Goal: Task Accomplishment & Management: Manage account settings

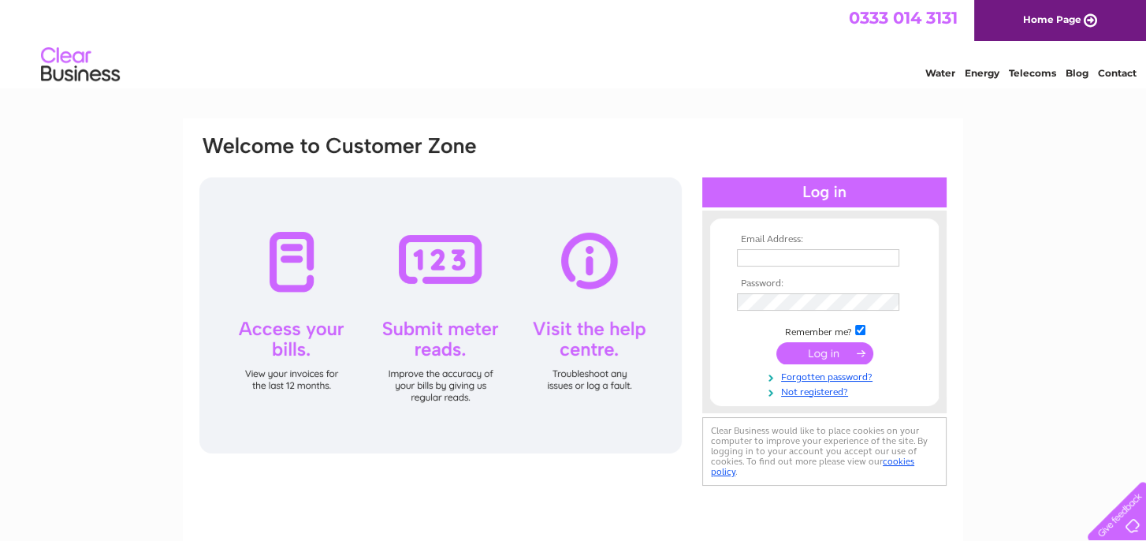
type input "office@dfmitchell.co.uk"
click at [826, 352] on input "submit" at bounding box center [824, 353] width 97 height 22
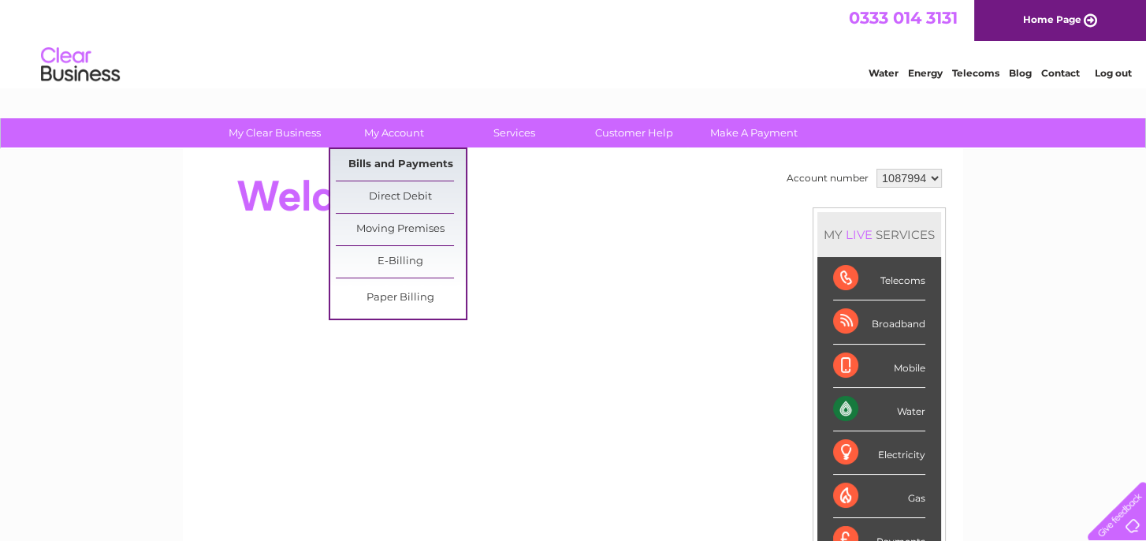
click at [399, 166] on link "Bills and Payments" at bounding box center [401, 165] width 130 height 32
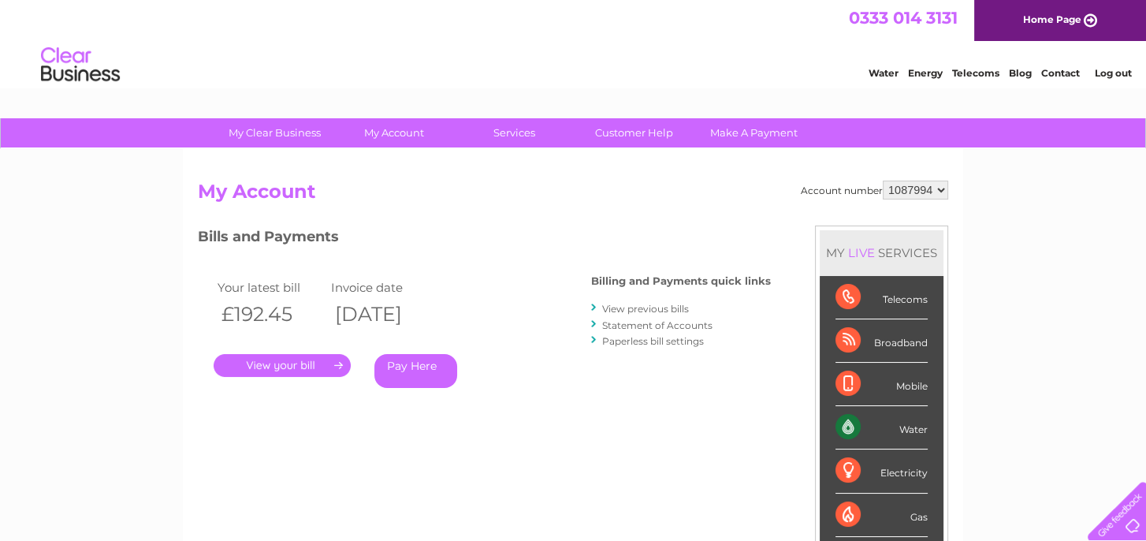
click at [267, 366] on link "." at bounding box center [282, 365] width 137 height 23
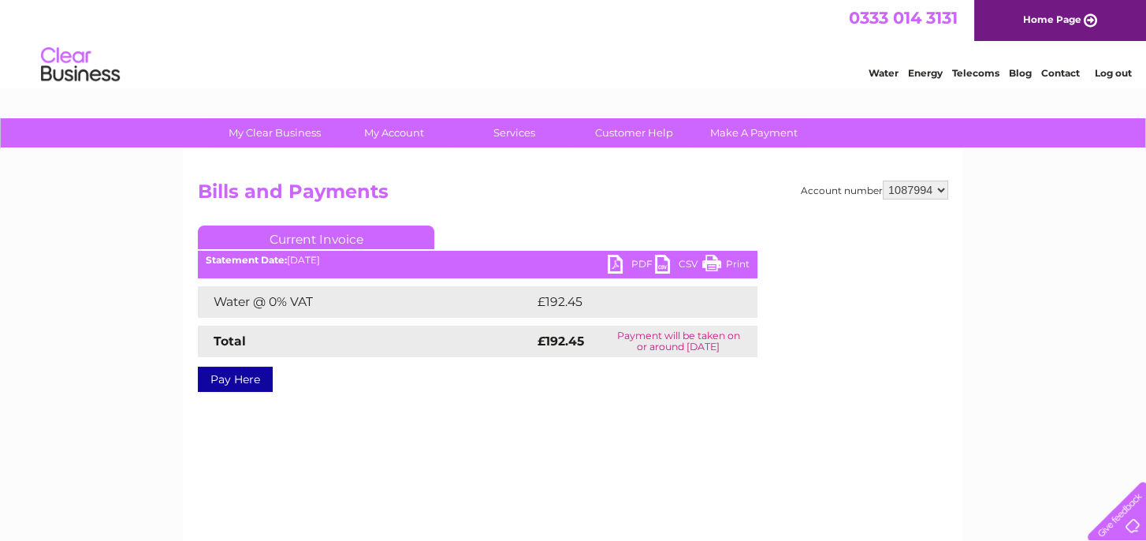
click at [616, 265] on link "PDF" at bounding box center [631, 266] width 47 height 23
